Goal: Information Seeking & Learning: Learn about a topic

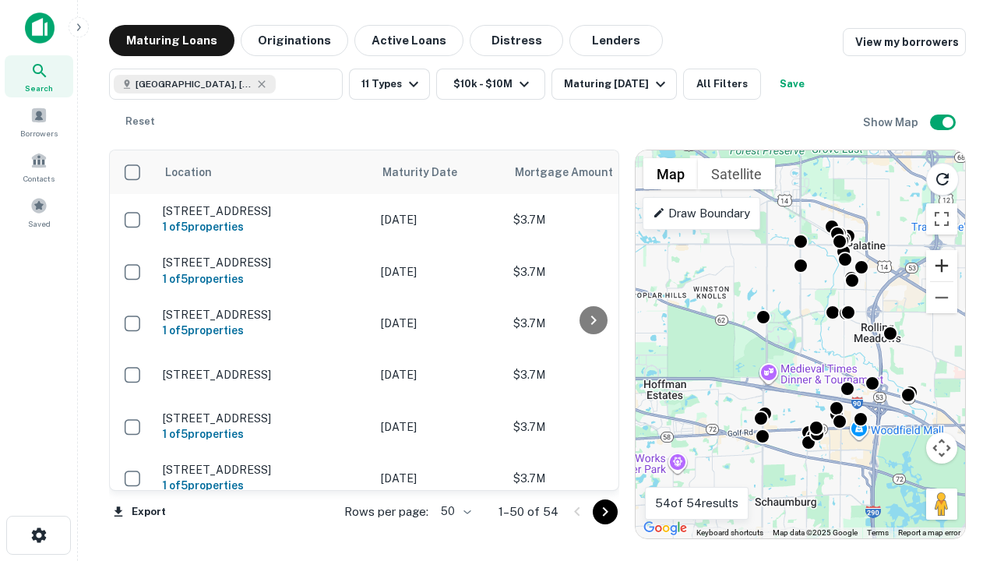
click at [942, 266] on button "Zoom in" at bounding box center [941, 265] width 31 height 31
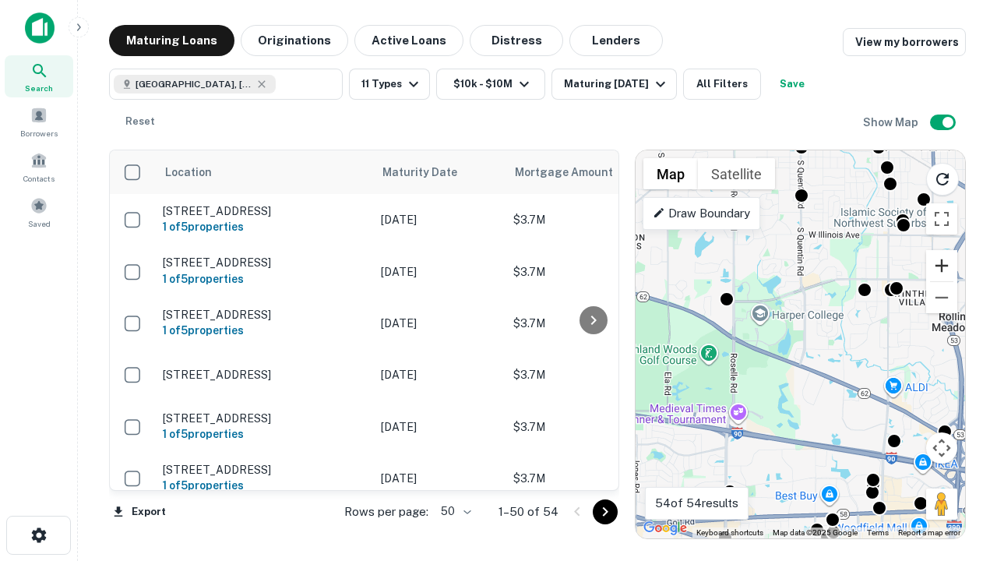
click at [942, 266] on button "Zoom in" at bounding box center [941, 265] width 31 height 31
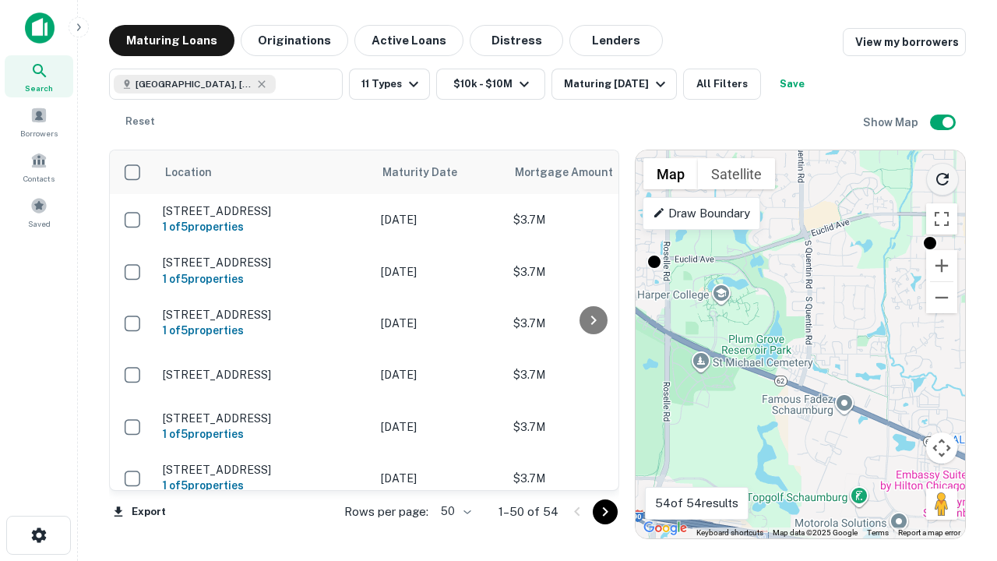
click at [943, 176] on icon "Reload search area" at bounding box center [942, 179] width 19 height 19
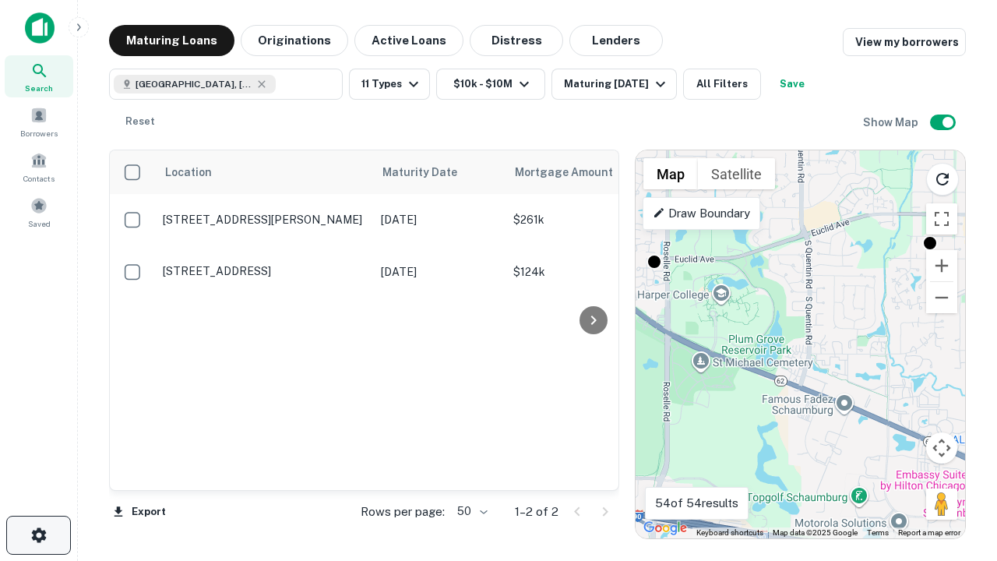
click at [38, 535] on icon "button" at bounding box center [39, 535] width 19 height 19
